Goal: Task Accomplishment & Management: Complete application form

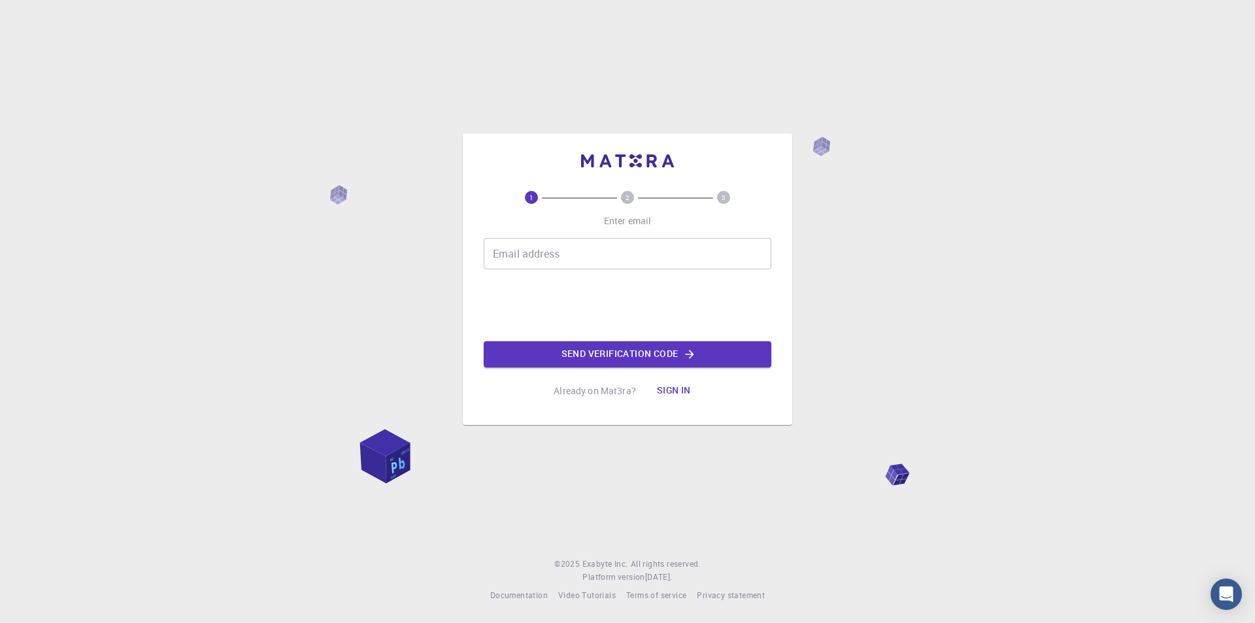
click at [526, 248] on input "Email address" at bounding box center [628, 253] width 288 height 31
type input "[EMAIL_ADDRESS][DOMAIN_NAME]"
click at [637, 358] on button "Send verification code" at bounding box center [628, 354] width 288 height 26
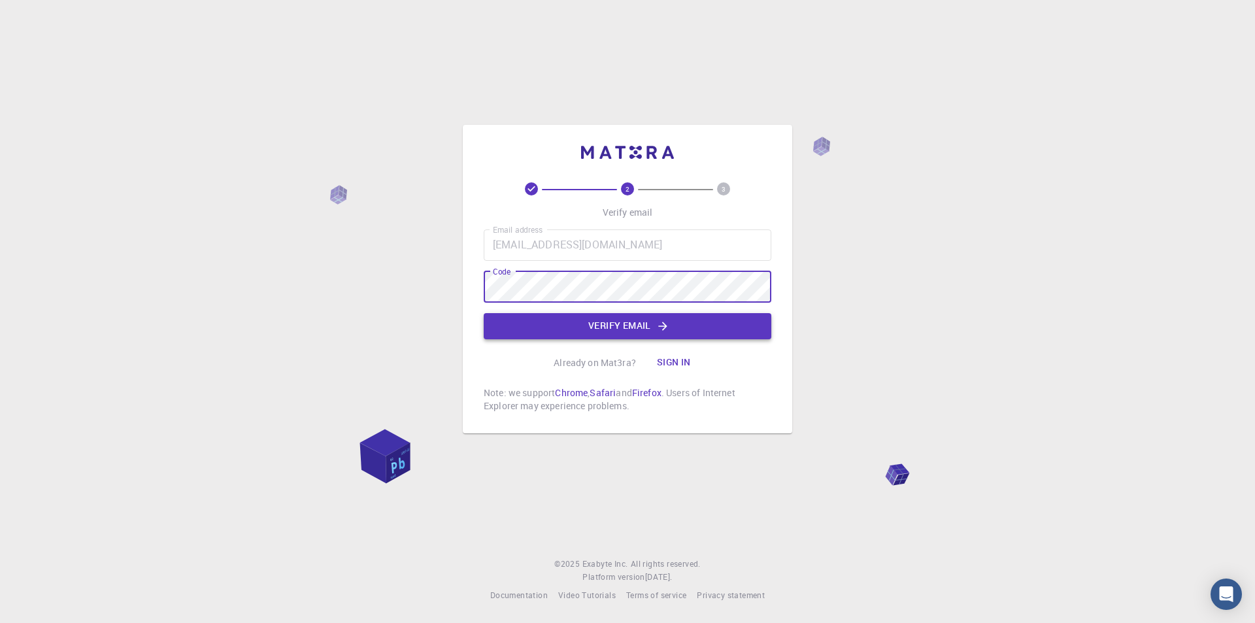
drag, startPoint x: 632, startPoint y: 320, endPoint x: 484, endPoint y: 326, distance: 148.5
click at [632, 319] on button "Verify email" at bounding box center [628, 326] width 288 height 26
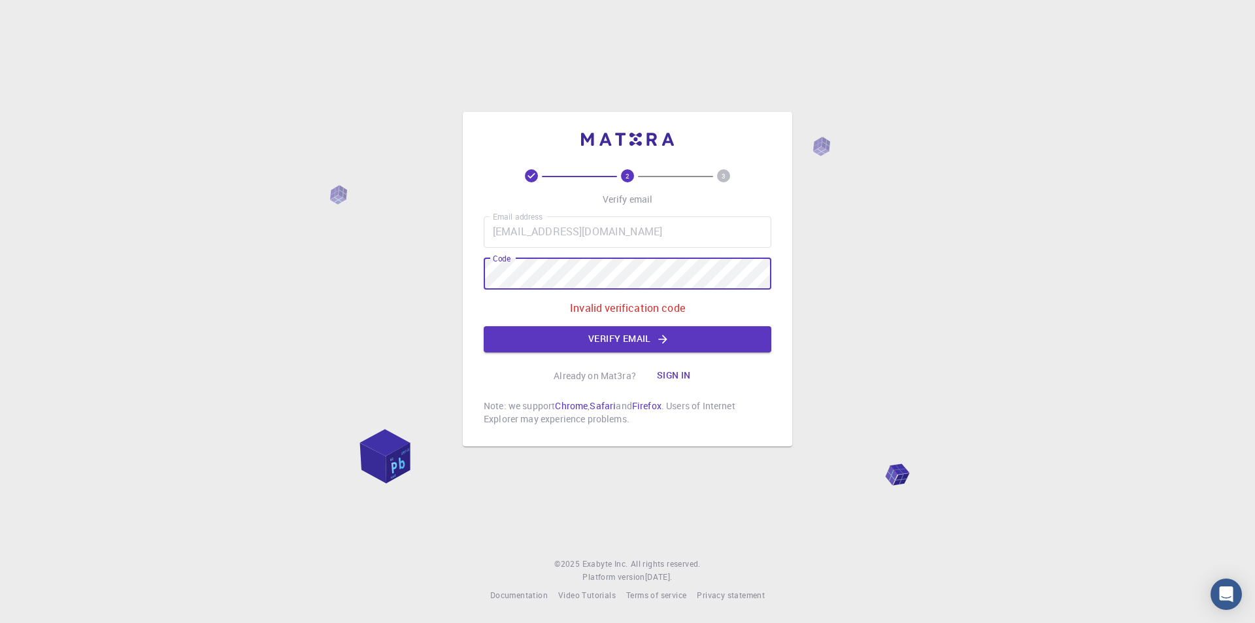
click at [352, 262] on div "2 3 Verify email Email address [EMAIL_ADDRESS][DOMAIN_NAME] Email address Code …" at bounding box center [627, 311] width 1255 height 623
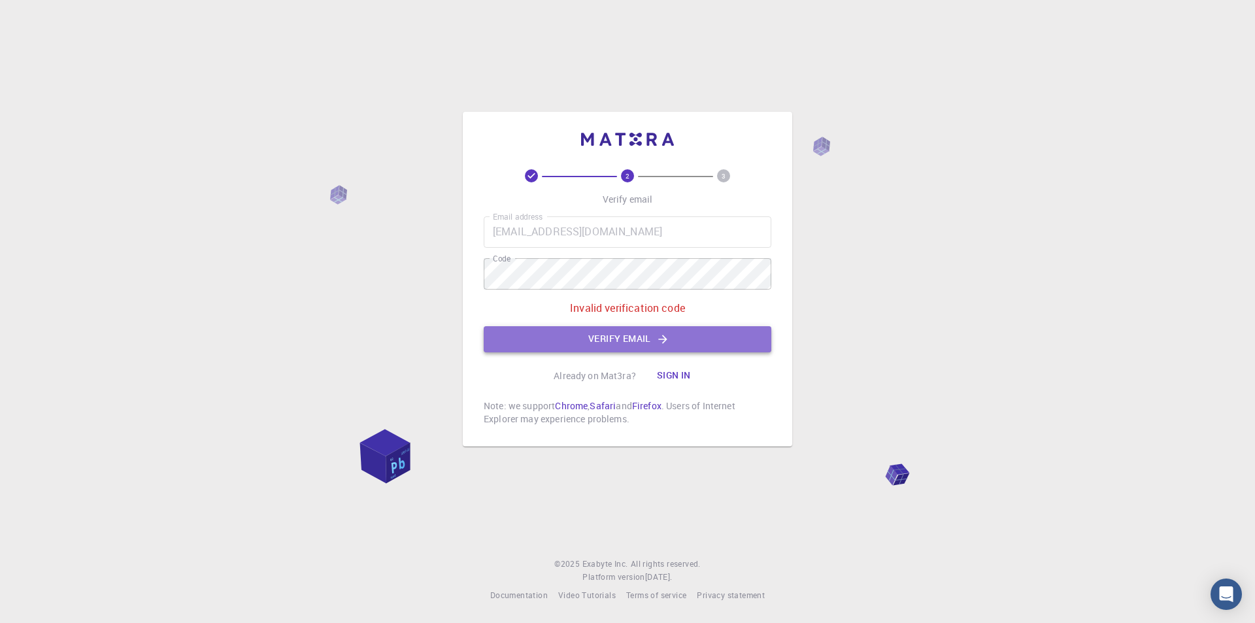
click at [647, 345] on button "Verify email" at bounding box center [628, 339] width 288 height 26
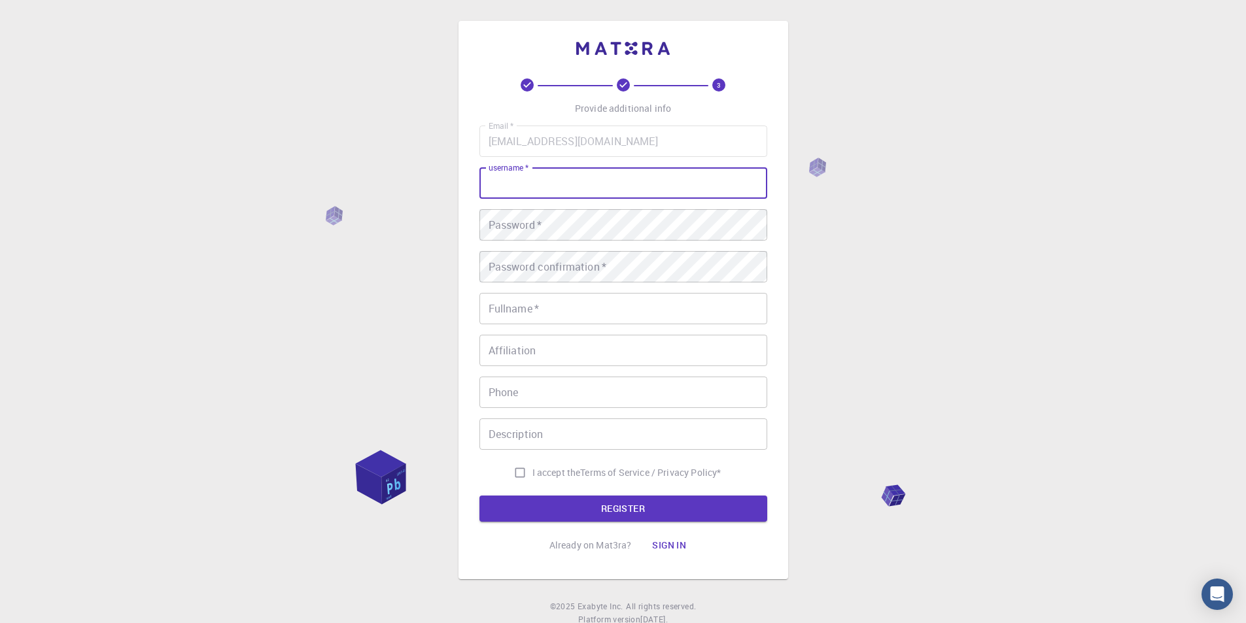
click at [569, 175] on input "username   *" at bounding box center [623, 182] width 288 height 31
type input "Bahareh83"
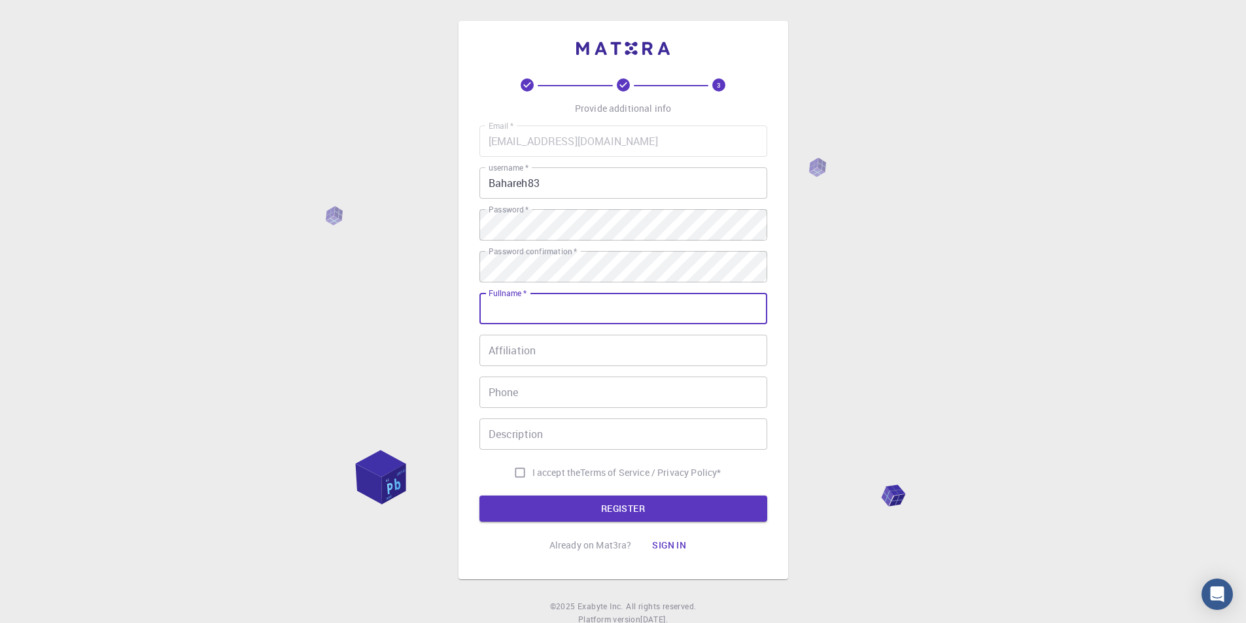
click at [549, 302] on input "Fullname   *" at bounding box center [623, 308] width 288 height 31
type input "[PERSON_NAME]"
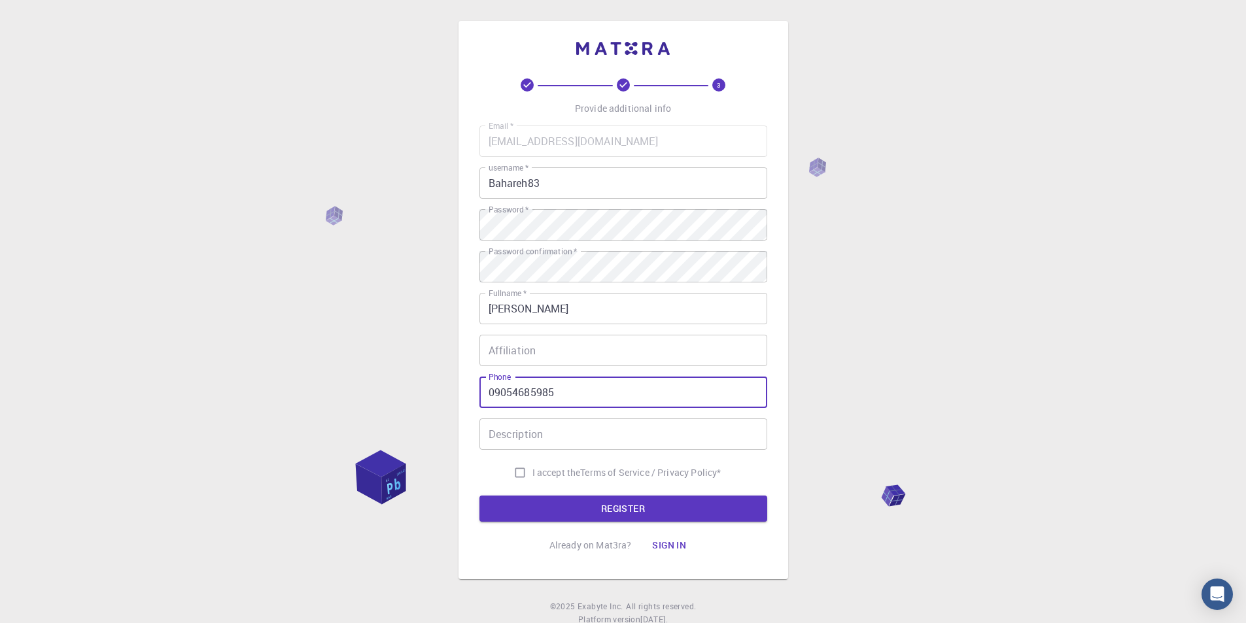
drag, startPoint x: 494, startPoint y: 398, endPoint x: 478, endPoint y: 398, distance: 15.7
click at [478, 398] on div "3 Provide additional info Email   * [EMAIL_ADDRESS][DOMAIN_NAME] Email   * user…" at bounding box center [623, 300] width 330 height 558
type input "[PHONE_NUMBER]"
click at [452, 398] on div "3 Provide additional info Email   * [EMAIL_ADDRESS][DOMAIN_NAME] Email   * user…" at bounding box center [623, 333] width 1246 height 666
click at [511, 471] on input "I accept the Terms of Service / Privacy Policy *" at bounding box center [519, 472] width 25 height 25
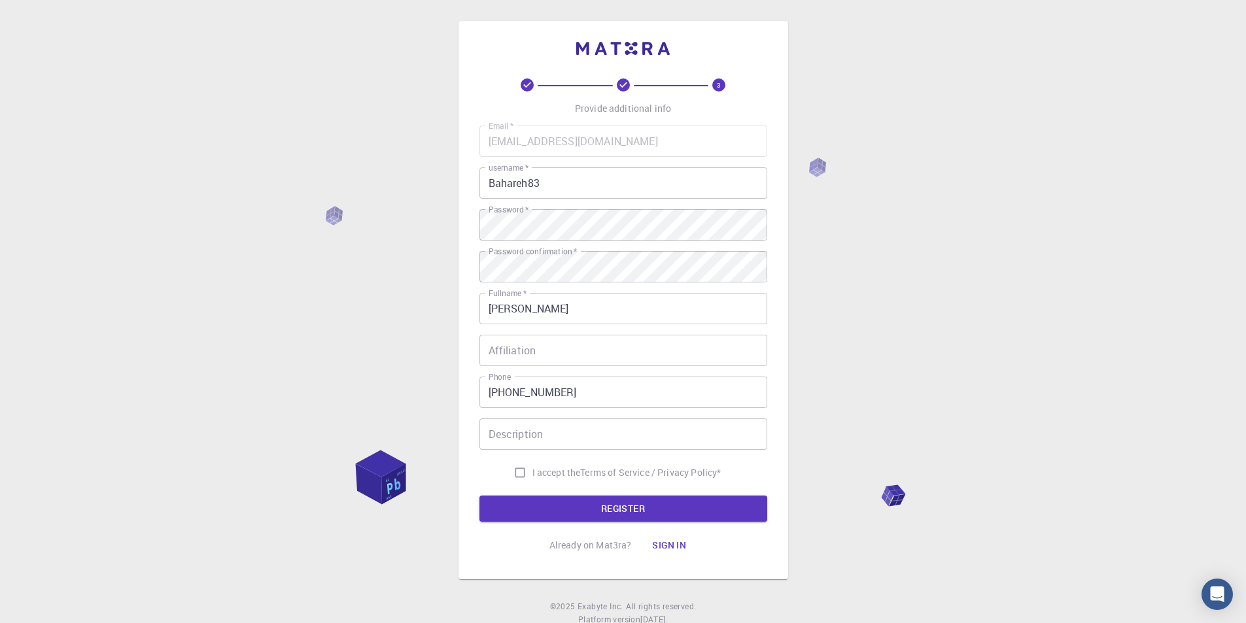
checkbox input "true"
click at [602, 501] on button "REGISTER" at bounding box center [623, 509] width 288 height 26
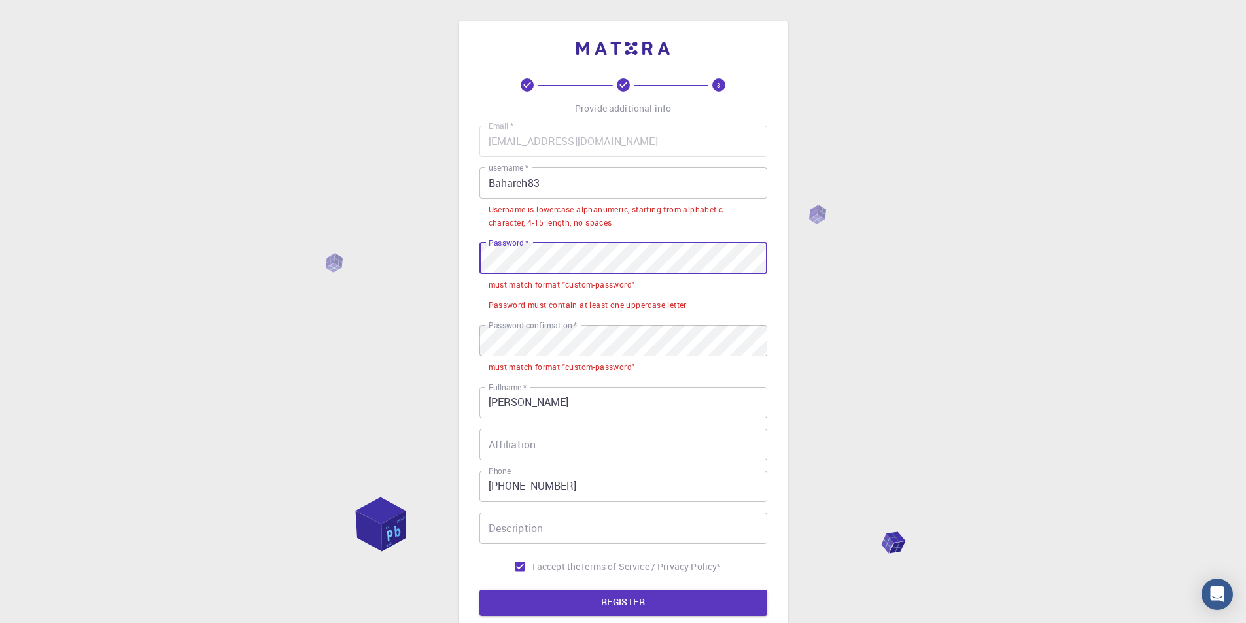
click at [309, 243] on div "3 Provide additional info Email   * [EMAIL_ADDRESS][DOMAIN_NAME] Email   * user…" at bounding box center [623, 379] width 1246 height 759
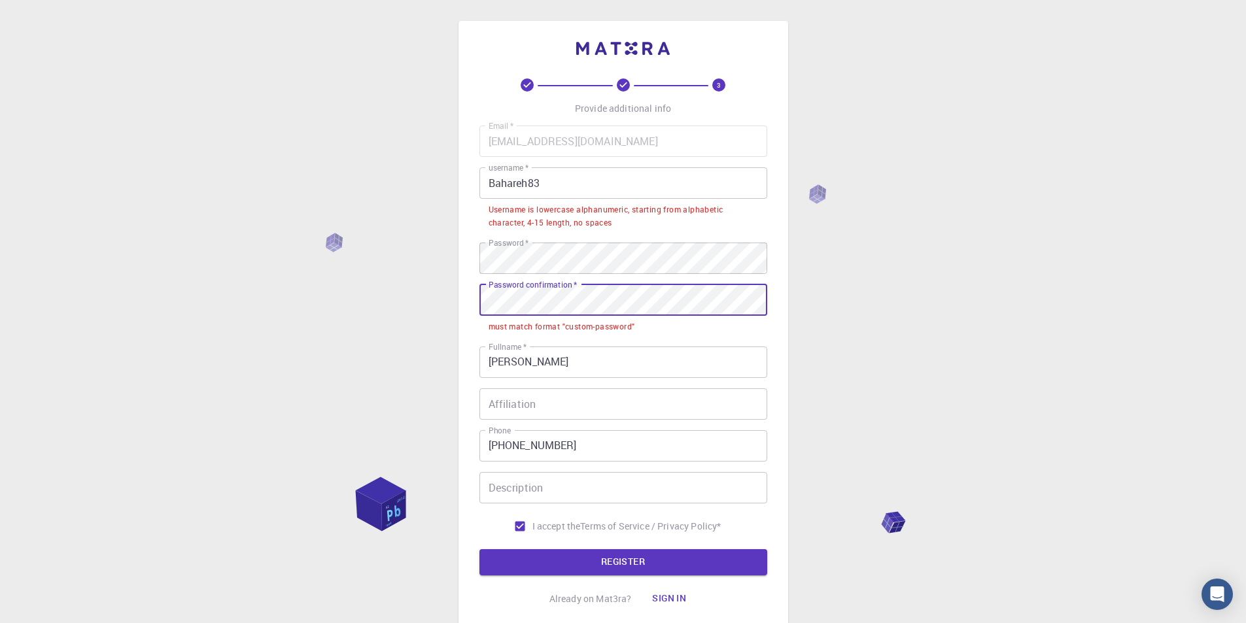
click at [407, 306] on div "3 Provide additional info Email   * [EMAIL_ADDRESS][DOMAIN_NAME] Email   * user…" at bounding box center [623, 359] width 1246 height 719
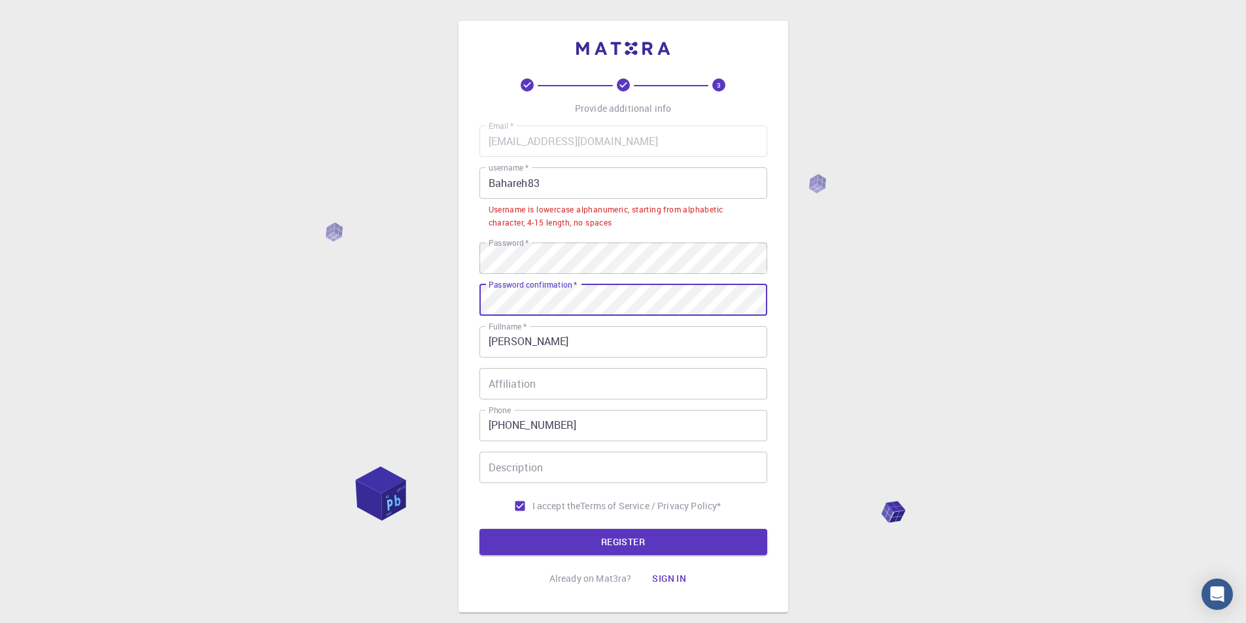
click at [520, 382] on input "Affiliation" at bounding box center [623, 383] width 288 height 31
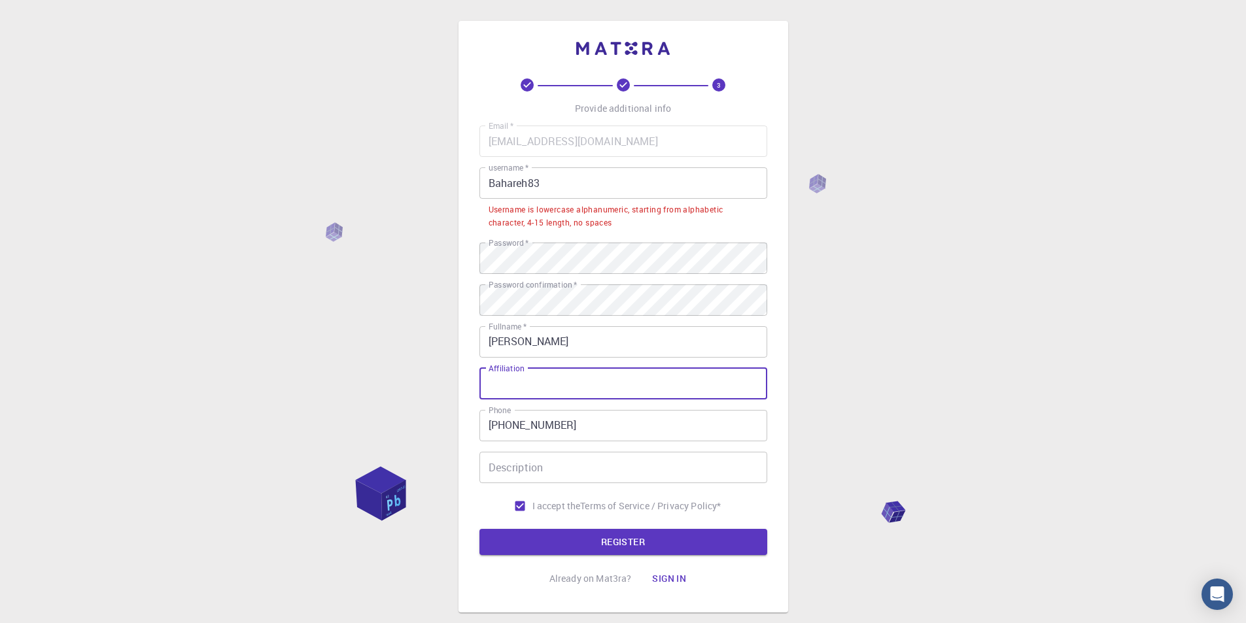
click at [520, 382] on input "Affiliation" at bounding box center [623, 383] width 288 height 31
click at [608, 535] on button "REGISTER" at bounding box center [623, 542] width 288 height 26
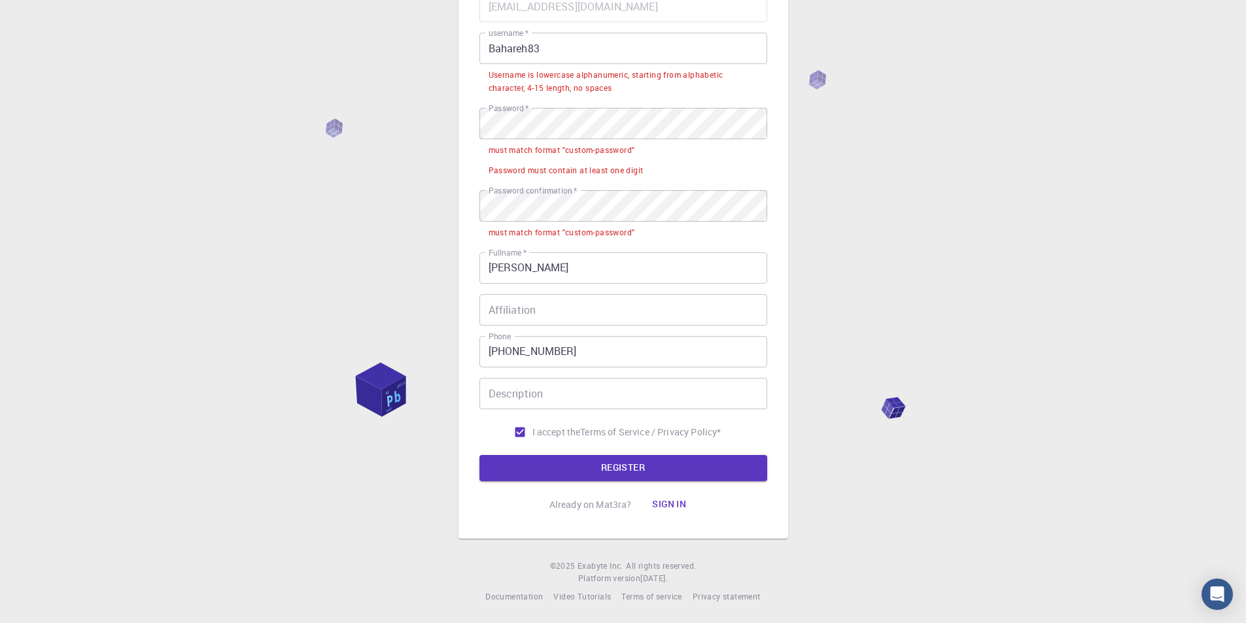
scroll to position [136, 0]
